Goal: Obtain resource: Download file/media

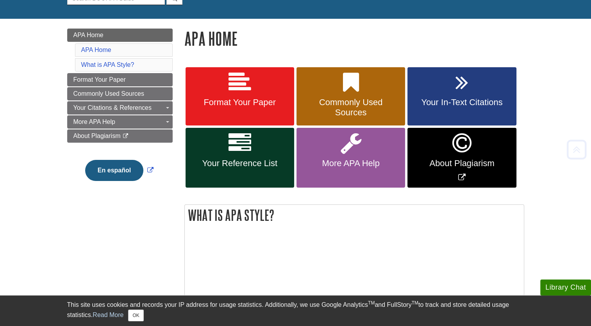
scroll to position [89, 0]
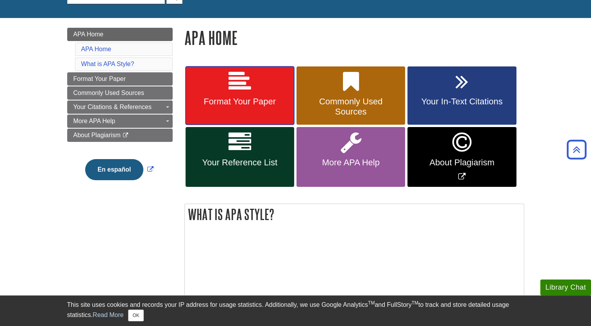
click at [247, 84] on icon at bounding box center [240, 81] width 23 height 23
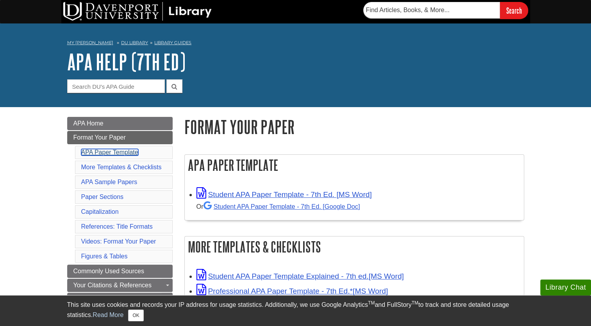
click at [132, 152] on link "APA Paper Template" at bounding box center [109, 152] width 57 height 7
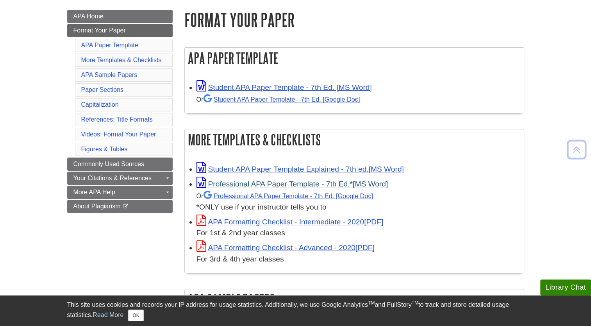
scroll to position [106, 0]
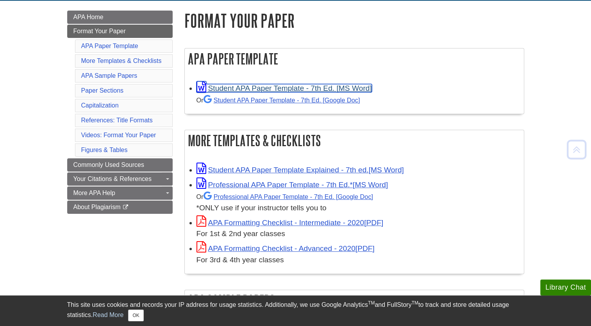
click at [292, 92] on link "Student APA Paper Template - 7th Ed. [MS Word]" at bounding box center [284, 88] width 175 height 8
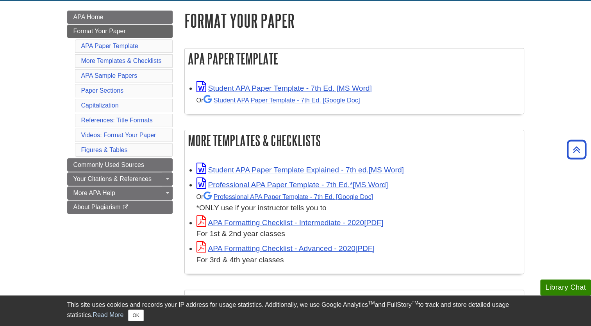
click at [400, 17] on h1 "Format Your Paper" at bounding box center [354, 21] width 340 height 20
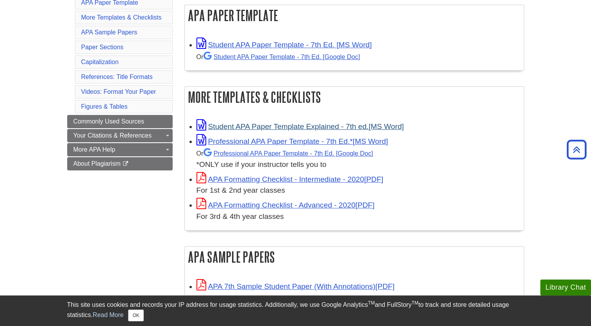
scroll to position [150, 0]
